Goal: Book appointment/travel/reservation

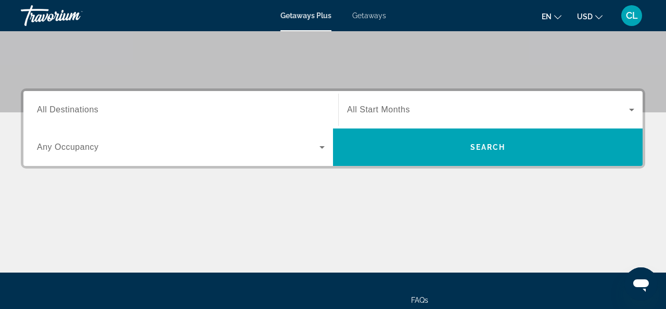
scroll to position [207, 0]
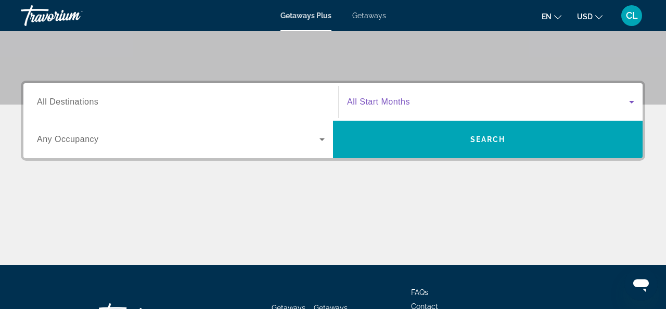
click at [419, 103] on span "Search widget" at bounding box center [488, 102] width 282 height 12
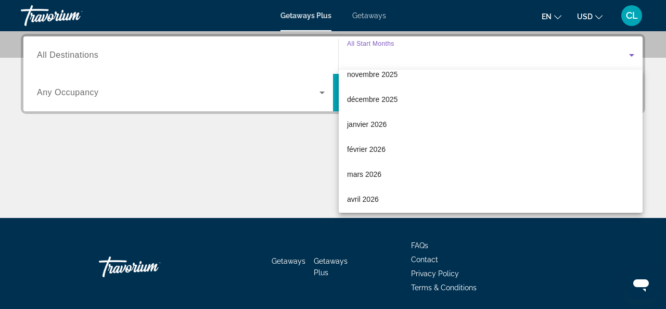
scroll to position [91, 0]
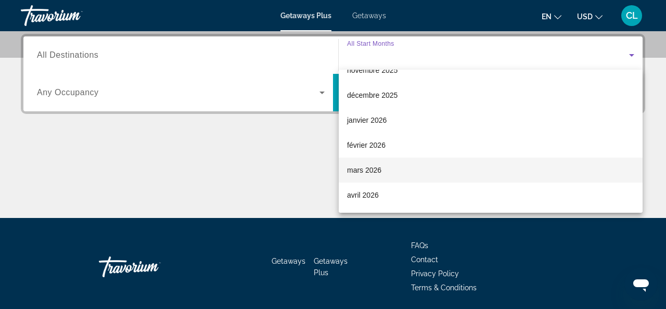
click at [400, 168] on mat-option "mars 2026" at bounding box center [491, 170] width 304 height 25
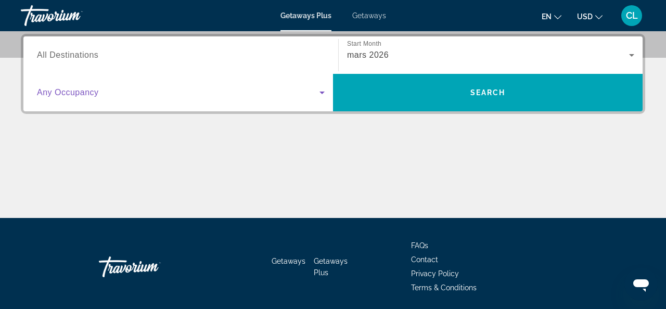
click at [260, 98] on span "Search widget" at bounding box center [178, 92] width 282 height 12
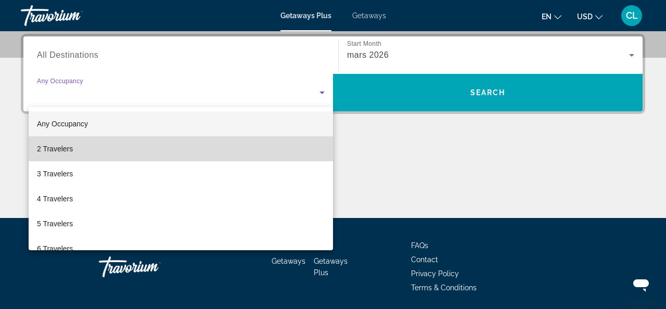
click at [257, 146] on mat-option "2 Travelers" at bounding box center [181, 148] width 304 height 25
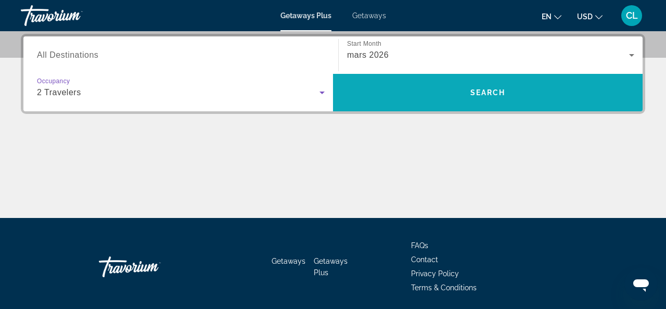
click at [461, 104] on span "Search widget" at bounding box center [487, 92] width 309 height 25
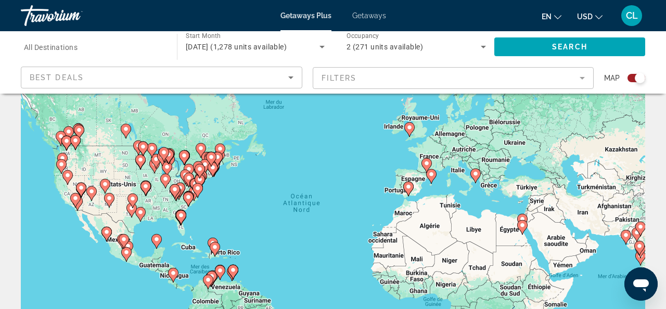
scroll to position [44, 0]
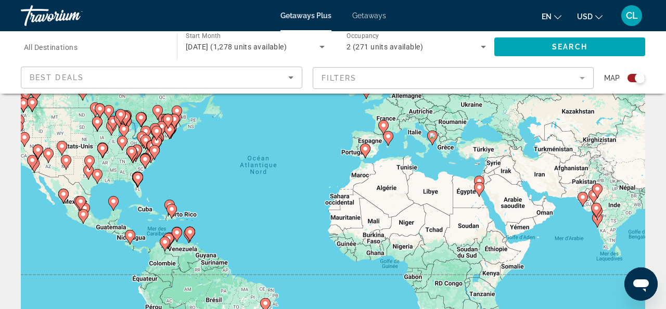
drag, startPoint x: 547, startPoint y: 220, endPoint x: 514, endPoint y: 188, distance: 45.6
click at [514, 188] on div "Pour activer le glissement avec le clavier, appuyez sur Alt+Entrée. Une fois ce…" at bounding box center [333, 216] width 624 height 312
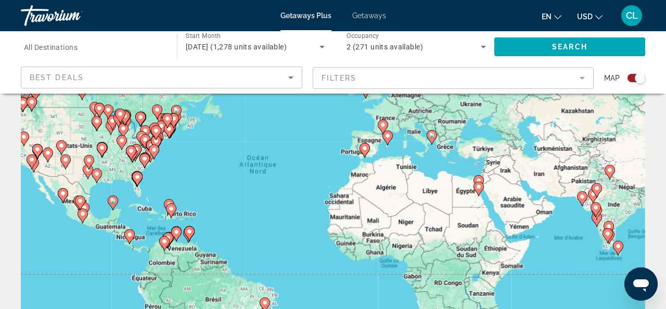
click at [478, 190] on icon "Main content" at bounding box center [478, 189] width 9 height 14
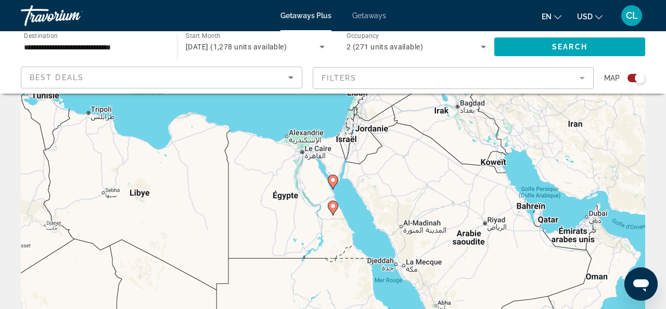
click at [331, 208] on image "Main content" at bounding box center [333, 206] width 6 height 6
type input "**********"
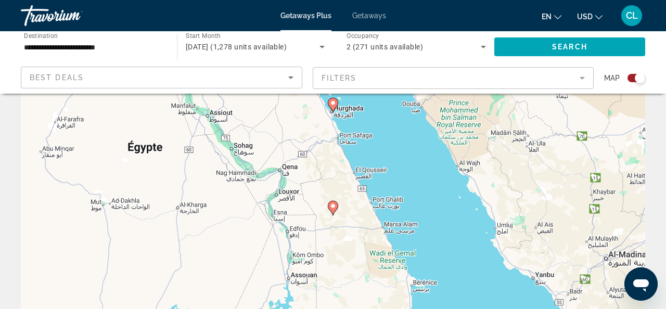
click at [332, 205] on image "Main content" at bounding box center [333, 206] width 6 height 6
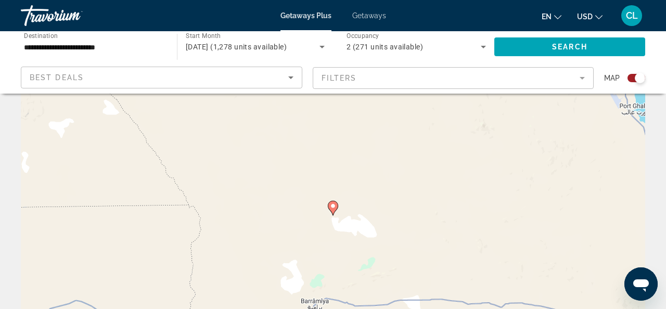
click at [334, 216] on div "Pour naviguer, appuyez sur les touches fléchées. Pour activer le glissement ave…" at bounding box center [333, 216] width 624 height 312
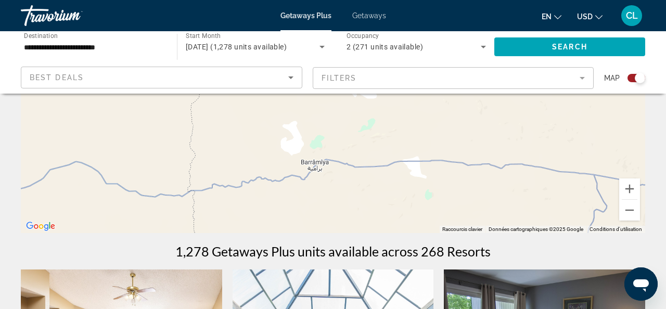
scroll to position [192, 0]
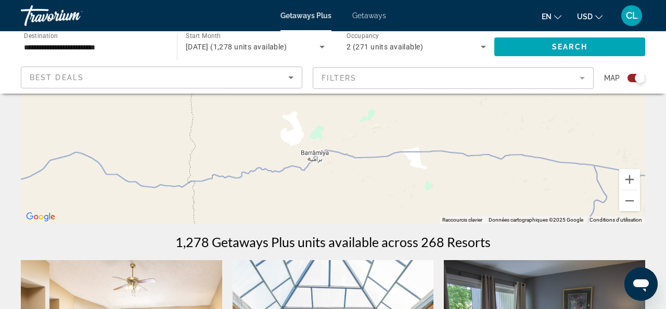
click at [635, 79] on div "Search widget" at bounding box center [639, 78] width 10 height 10
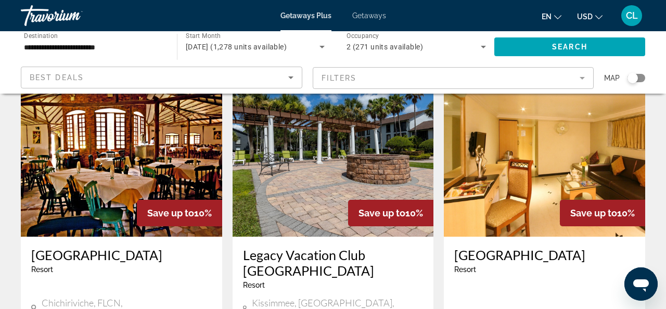
scroll to position [468, 0]
